Goal: Book appointment/travel/reservation

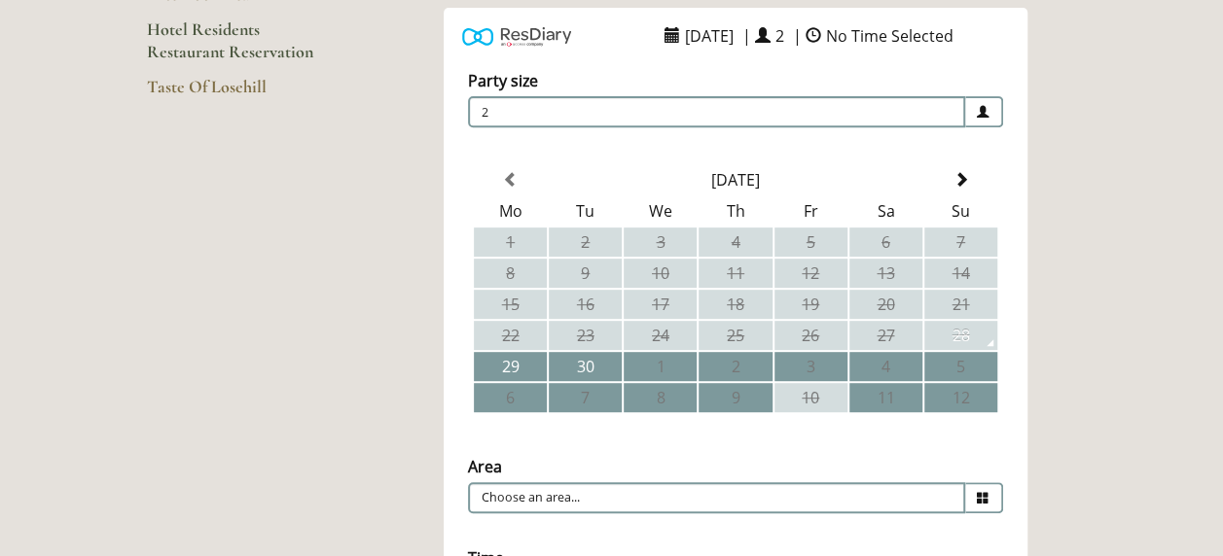
scroll to position [354, 0]
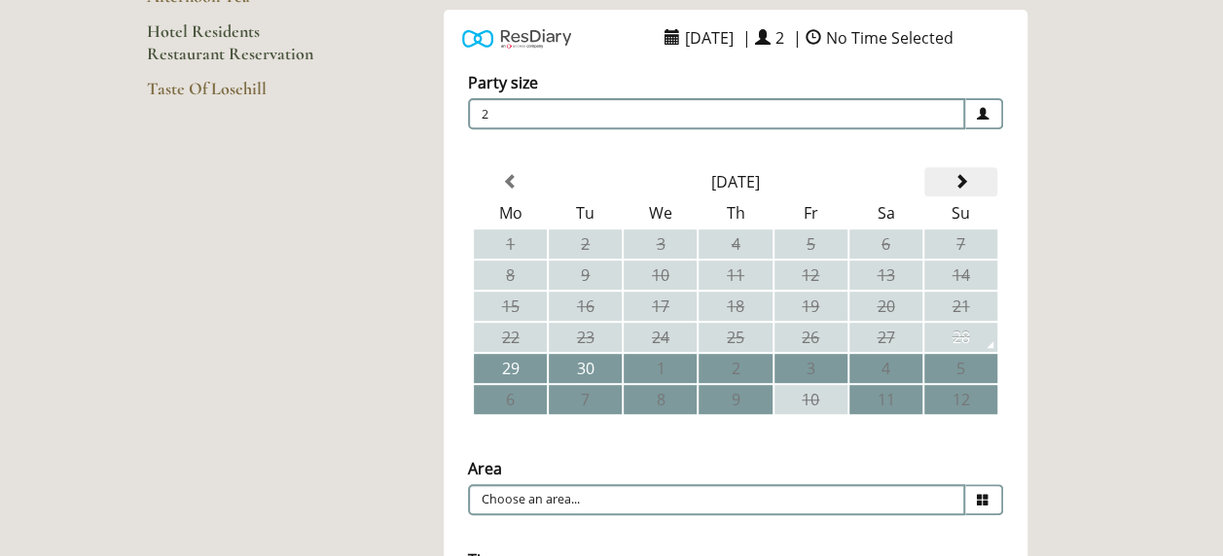
click at [971, 177] on th at bounding box center [960, 181] width 73 height 29
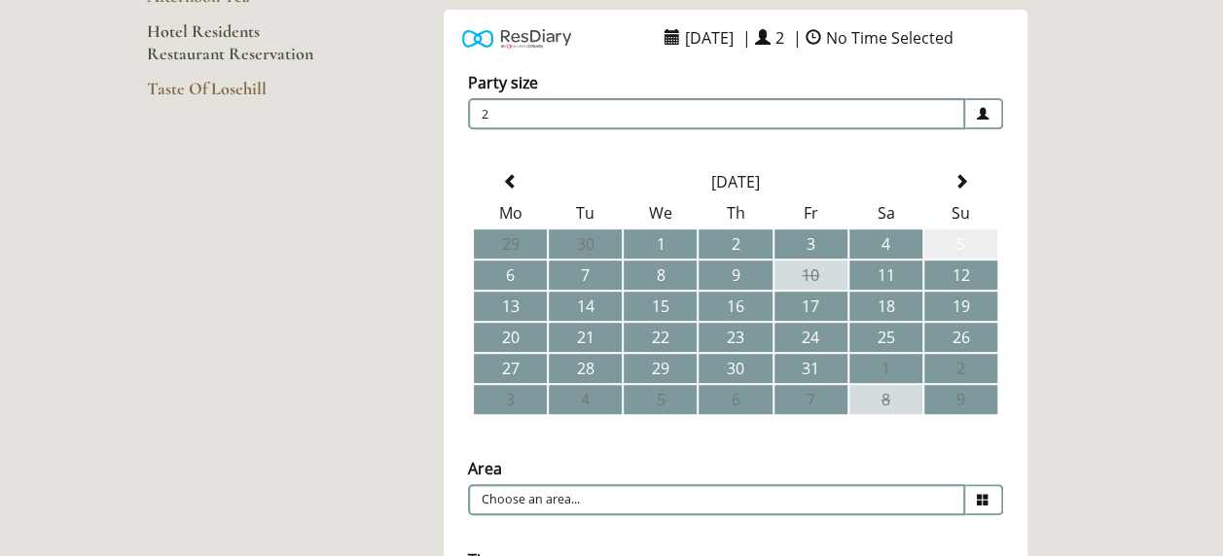
click at [961, 253] on td "5" at bounding box center [960, 244] width 73 height 29
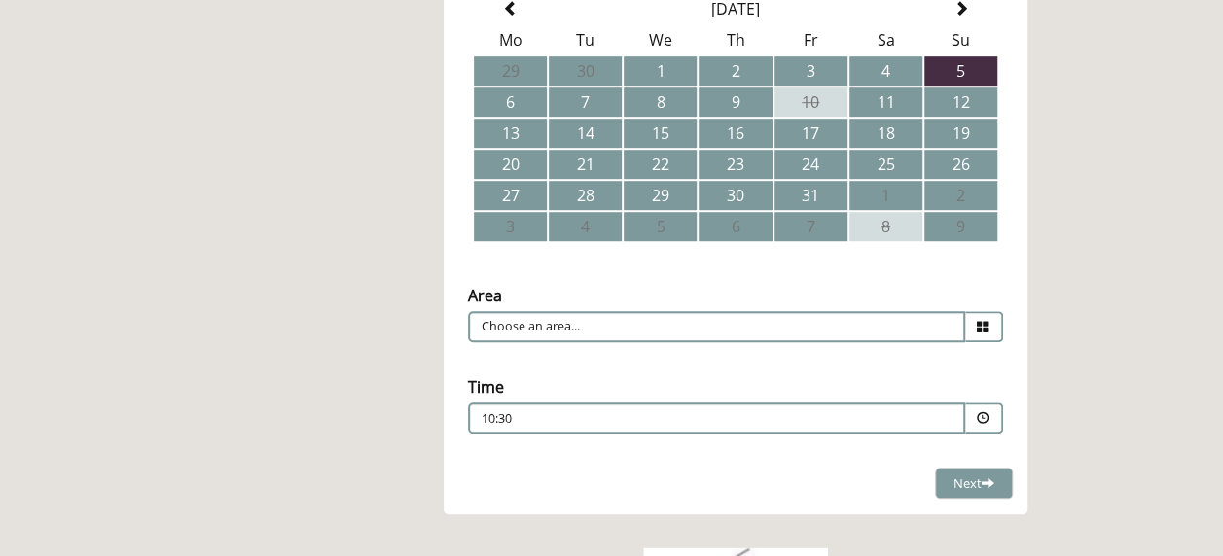
scroll to position [528, 0]
click at [979, 327] on icon at bounding box center [982, 326] width 13 height 13
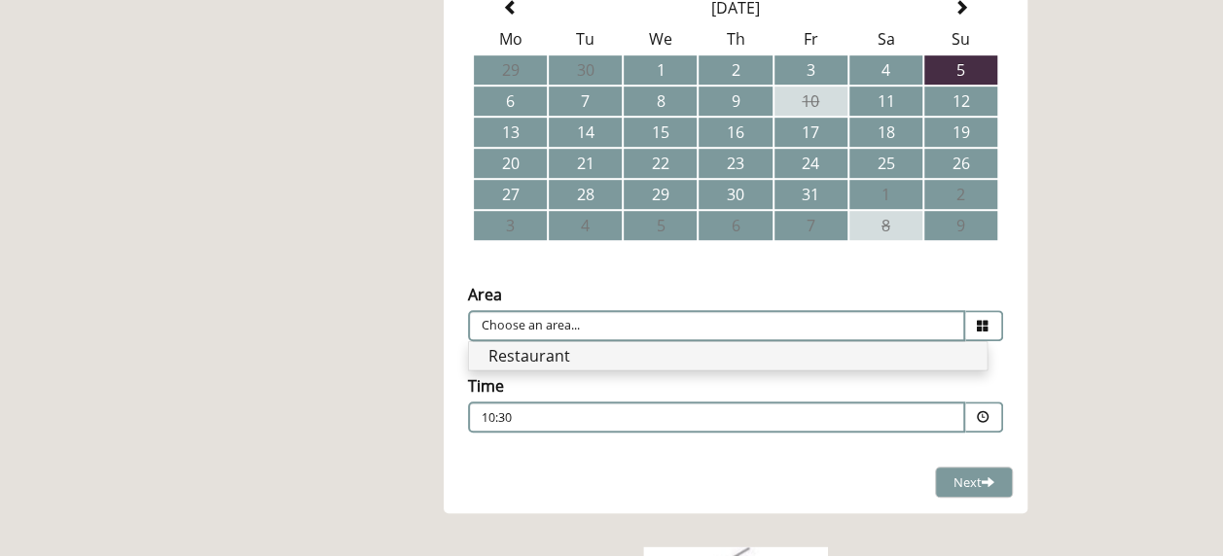
click at [940, 360] on li "Restaurant" at bounding box center [727, 355] width 517 height 27
type input "Restaurant"
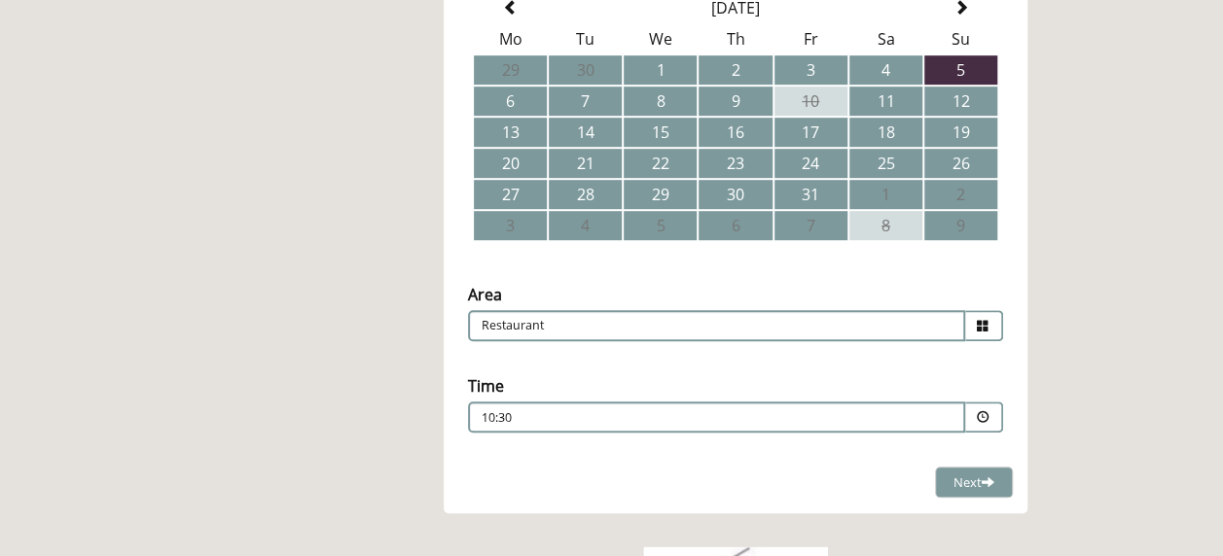
click at [992, 416] on span at bounding box center [984, 417] width 38 height 31
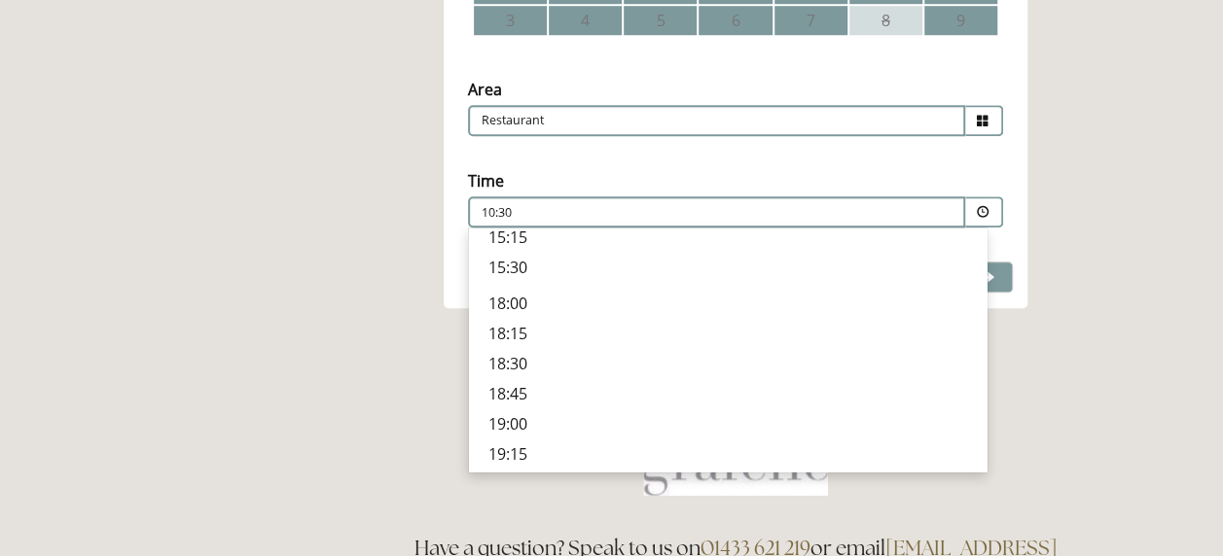
scroll to position [589, 0]
click at [350, 268] on main "Restaurant Restaurant Book Dining [DATE] Lunch Menu Afternoon Tea Hotel Residen…" at bounding box center [612, 44] width 992 height 1345
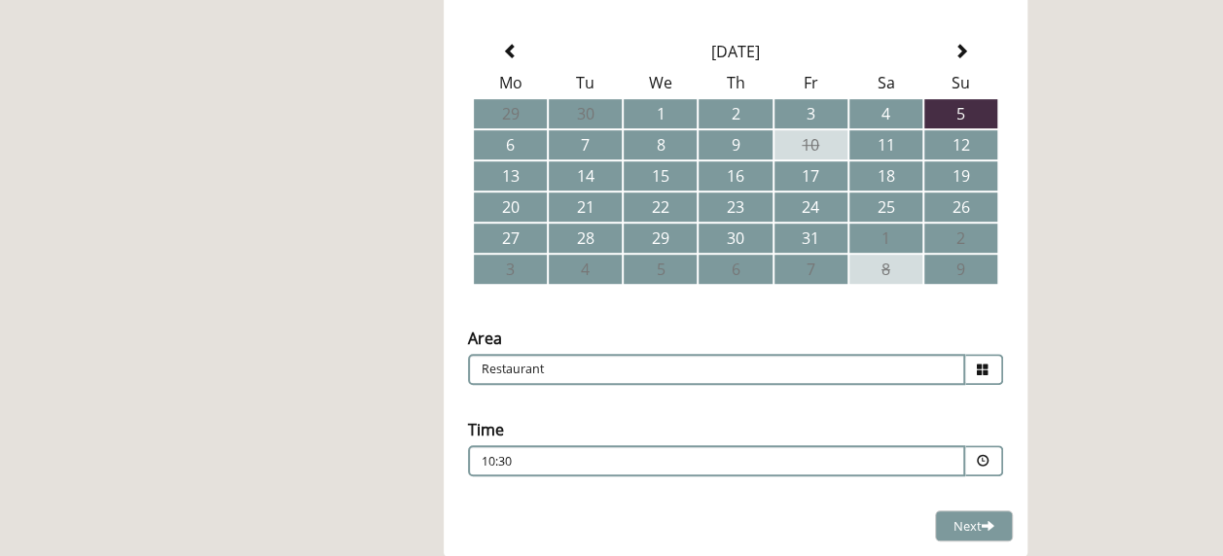
scroll to position [485, 0]
click at [327, 325] on main "Restaurant Restaurant Book Dining [DATE] Lunch Menu Afternoon Tea Hotel Residen…" at bounding box center [612, 292] width 992 height 1345
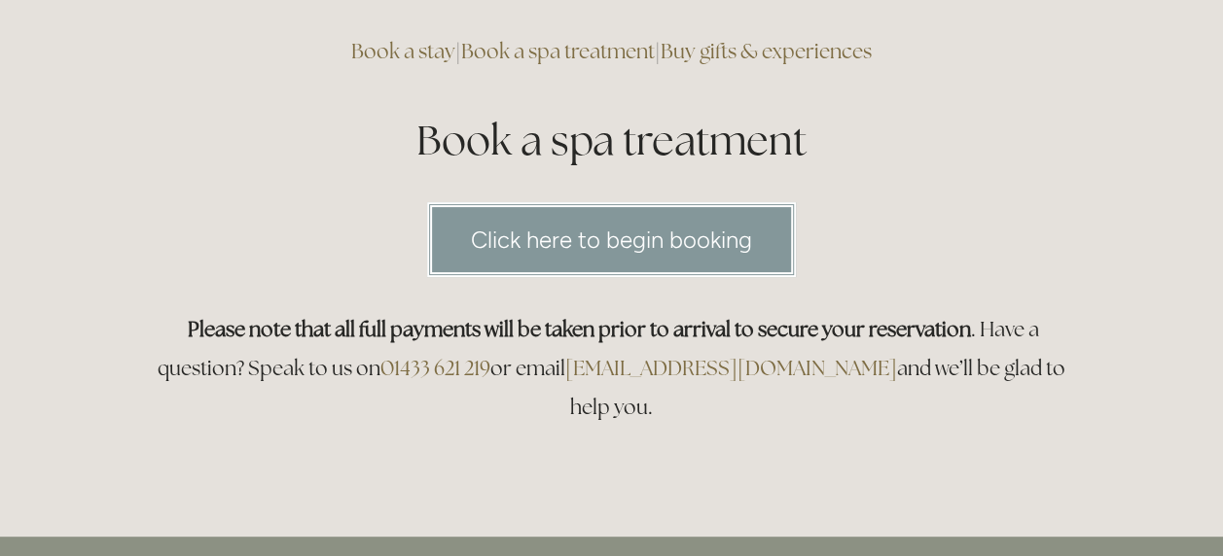
scroll to position [160, 0]
click at [597, 223] on link "Click here to begin booking" at bounding box center [611, 238] width 369 height 75
